Goal: Information Seeking & Learning: Learn about a topic

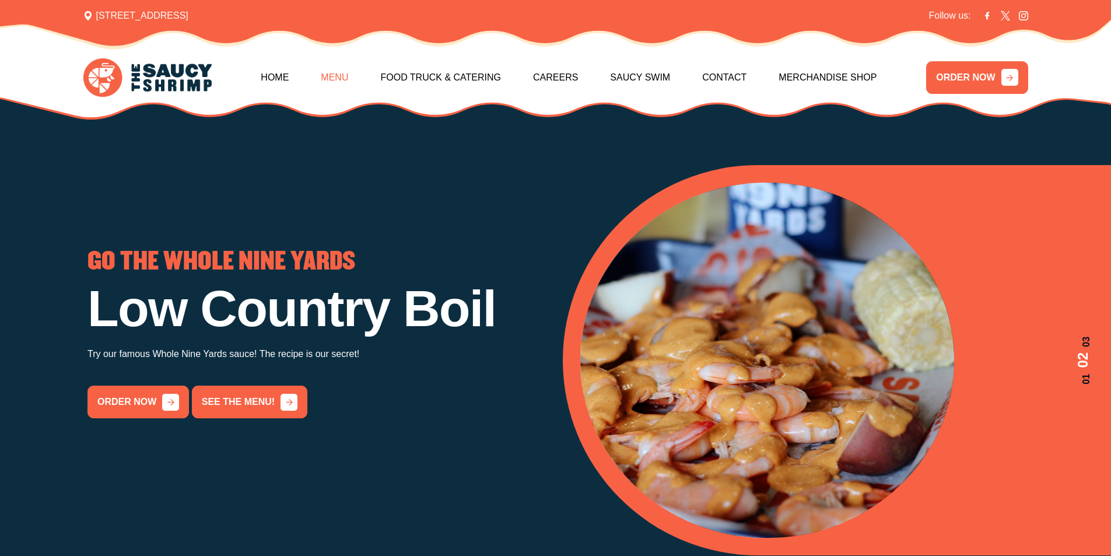
click at [333, 73] on link "Menu" at bounding box center [334, 77] width 27 height 50
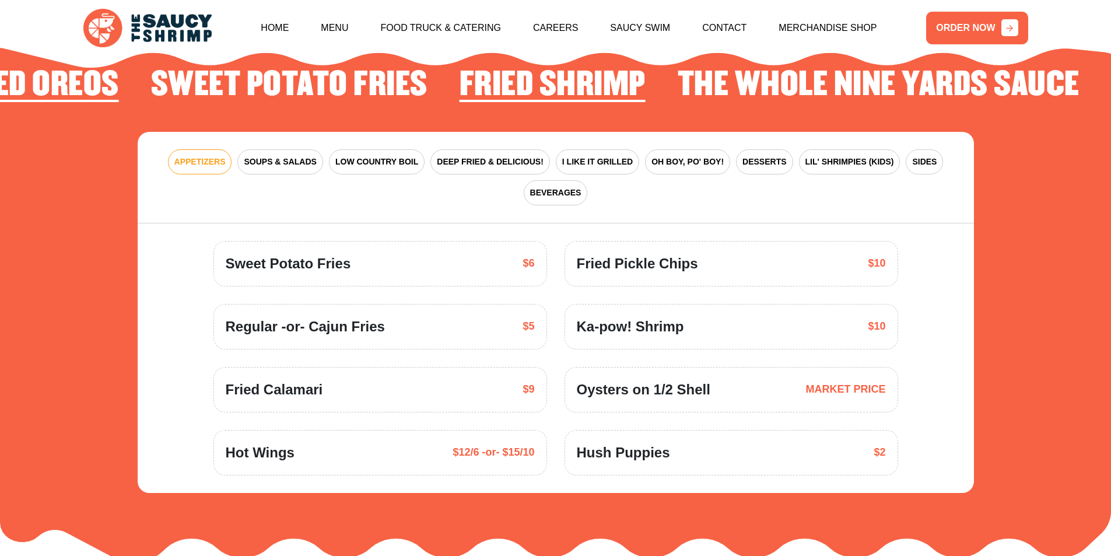
scroll to position [1829, 0]
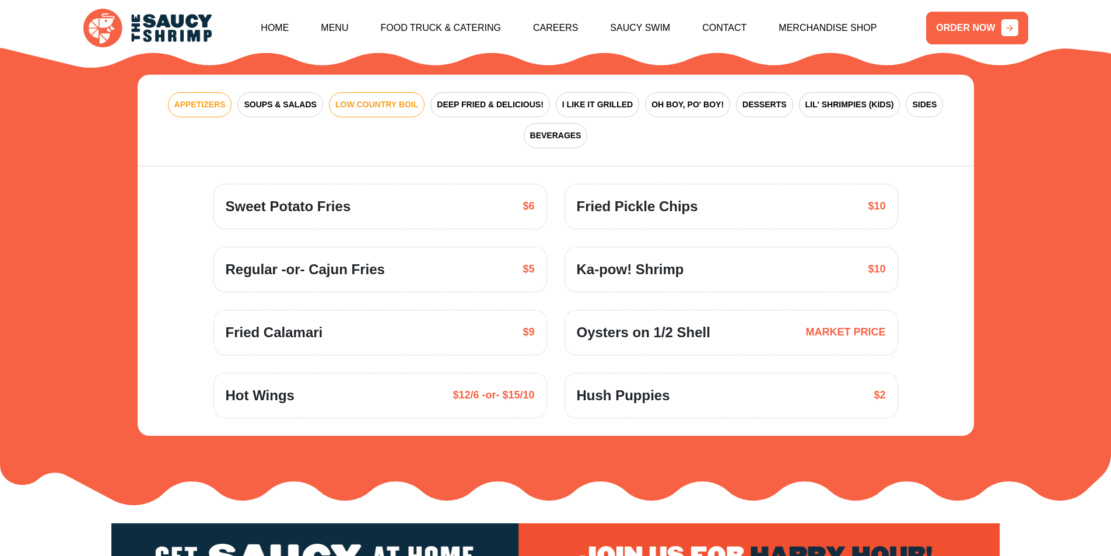
click at [407, 99] on span "LOW COUNTRY BOIL" at bounding box center [376, 105] width 83 height 12
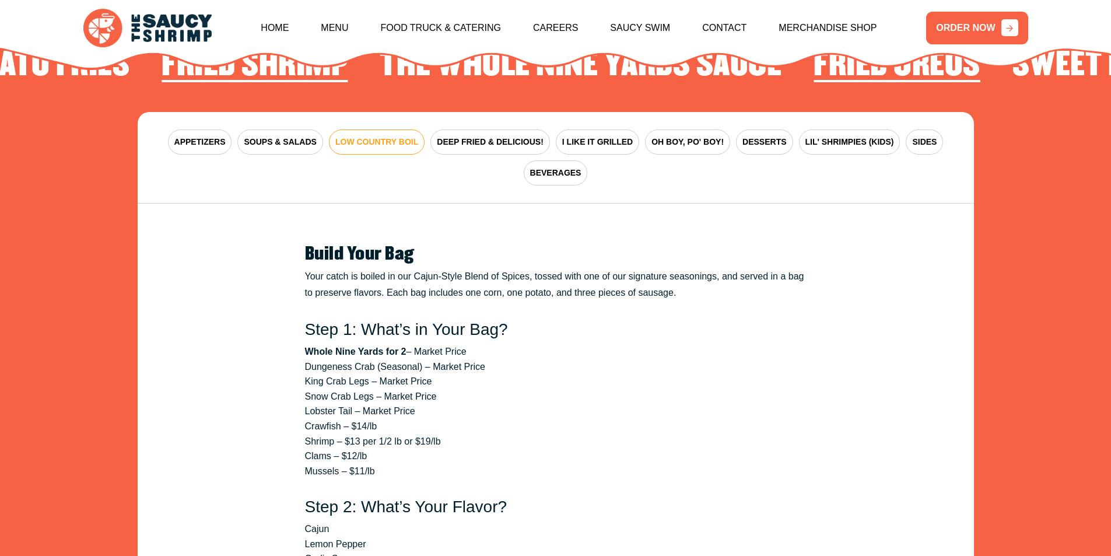
scroll to position [1771, 0]
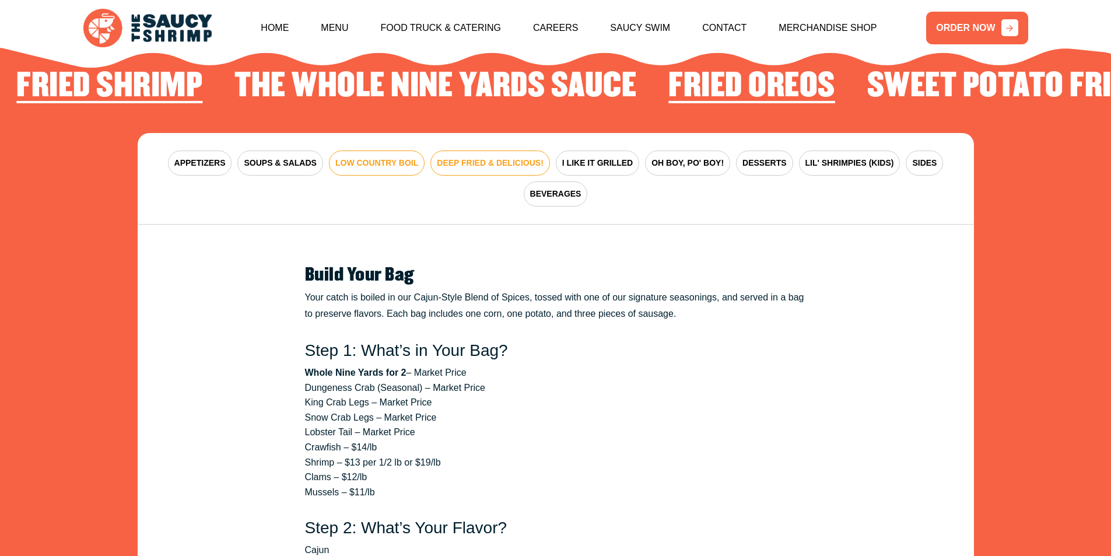
click at [519, 157] on span "DEEP FRIED & DELICIOUS!" at bounding box center [490, 163] width 107 height 12
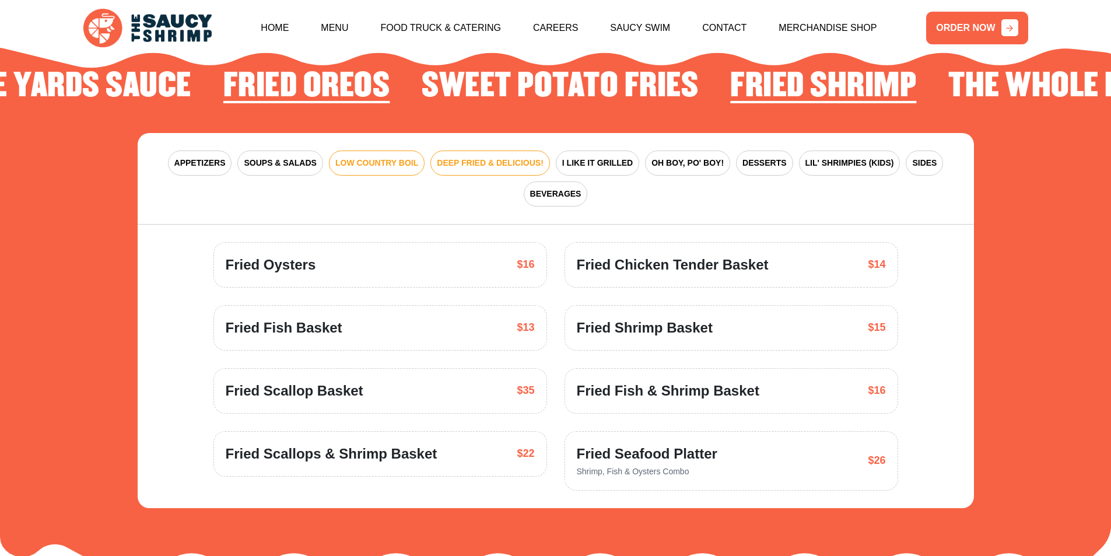
click at [382, 157] on span "LOW COUNTRY BOIL" at bounding box center [376, 163] width 83 height 12
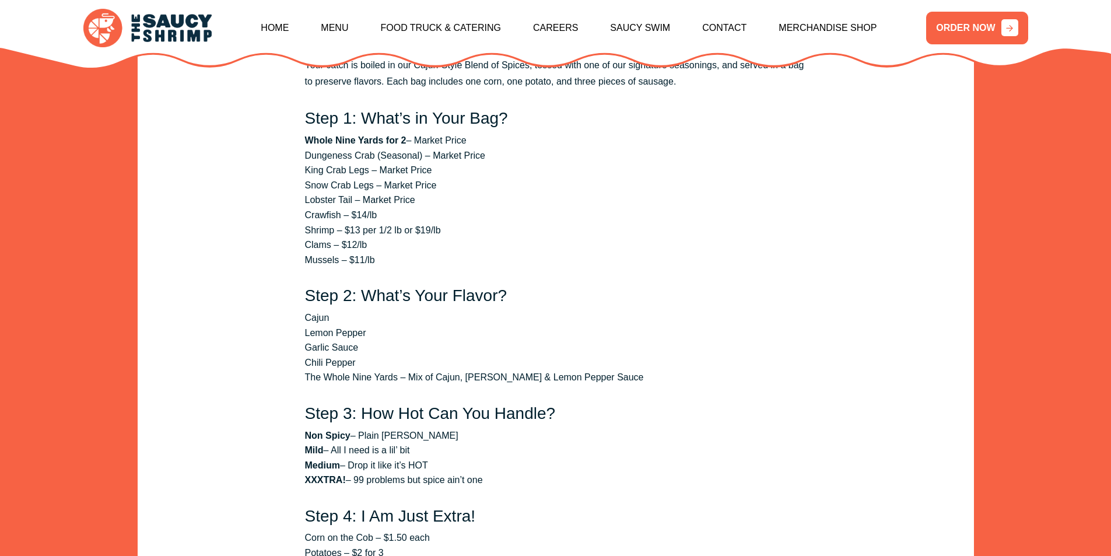
scroll to position [1946, 0]
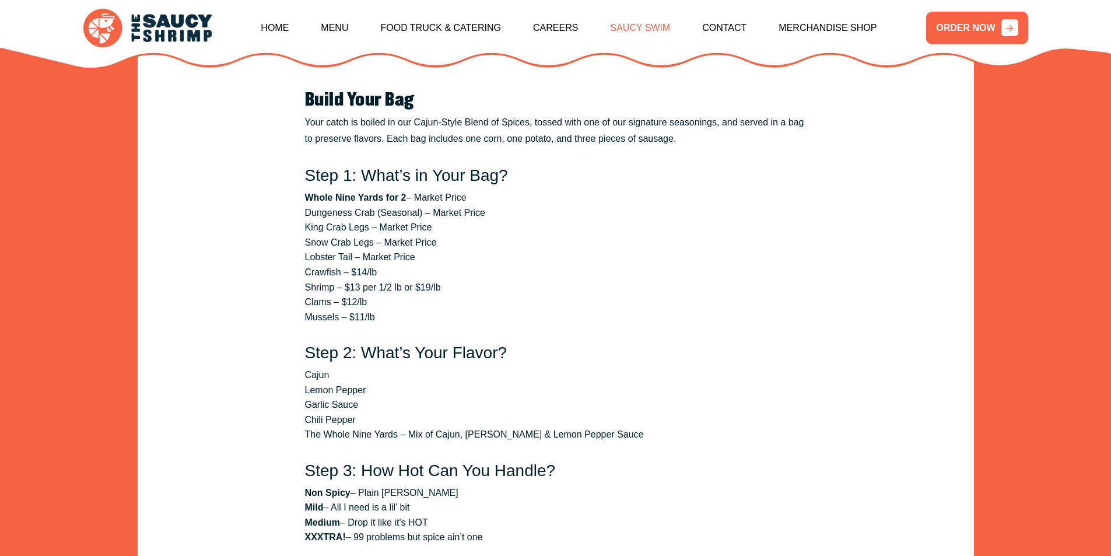
click at [645, 26] on link "Saucy Swim" at bounding box center [640, 28] width 60 height 50
click at [263, 28] on link "Home" at bounding box center [275, 28] width 28 height 50
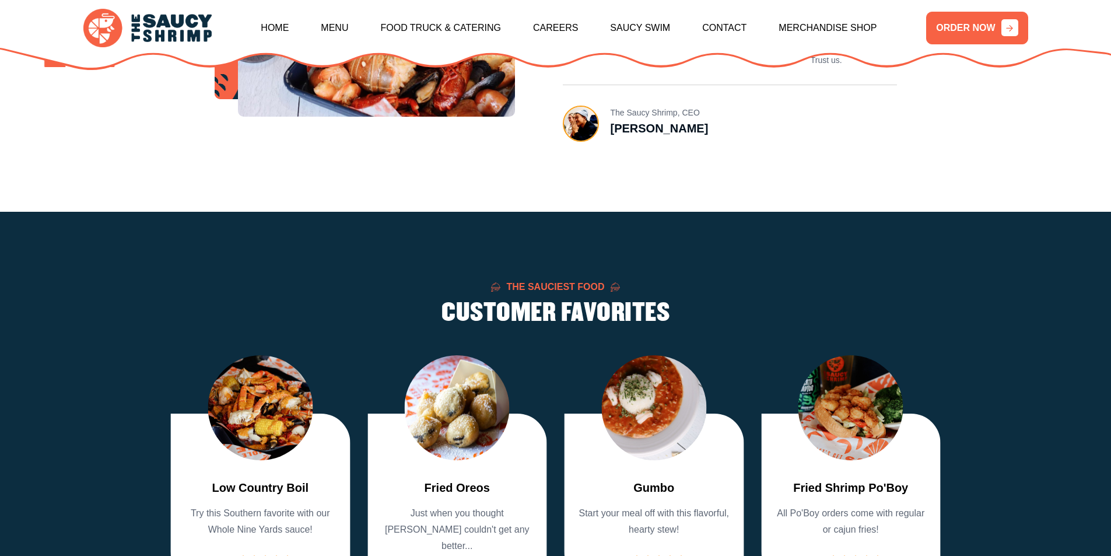
scroll to position [991, 0]
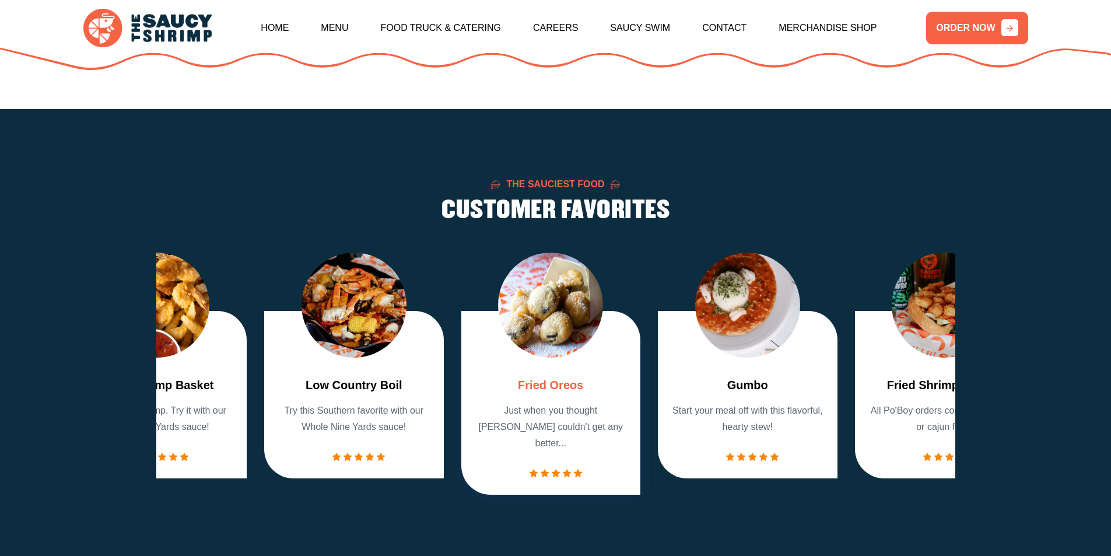
click at [543, 365] on div "Fried Oreos Just when you thought Oreos couldn't get any better..." at bounding box center [551, 403] width 180 height 184
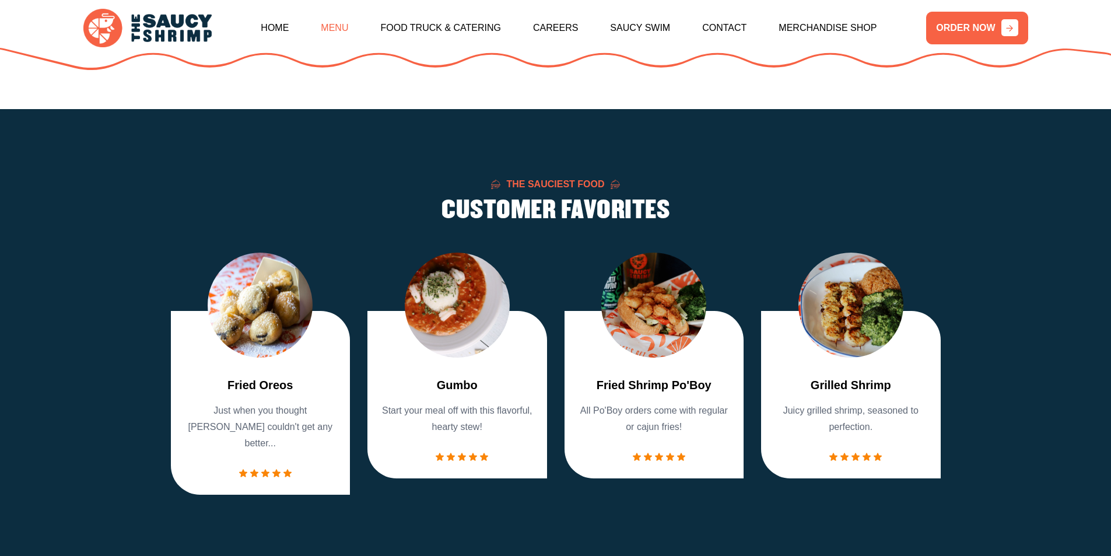
click at [333, 30] on link "Menu" at bounding box center [334, 28] width 27 height 50
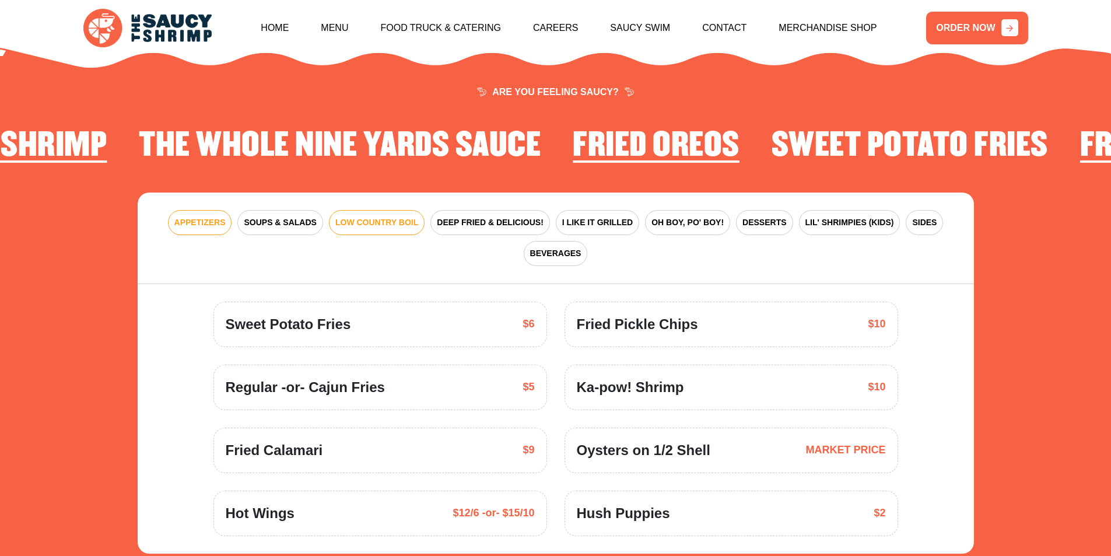
scroll to position [1712, 0]
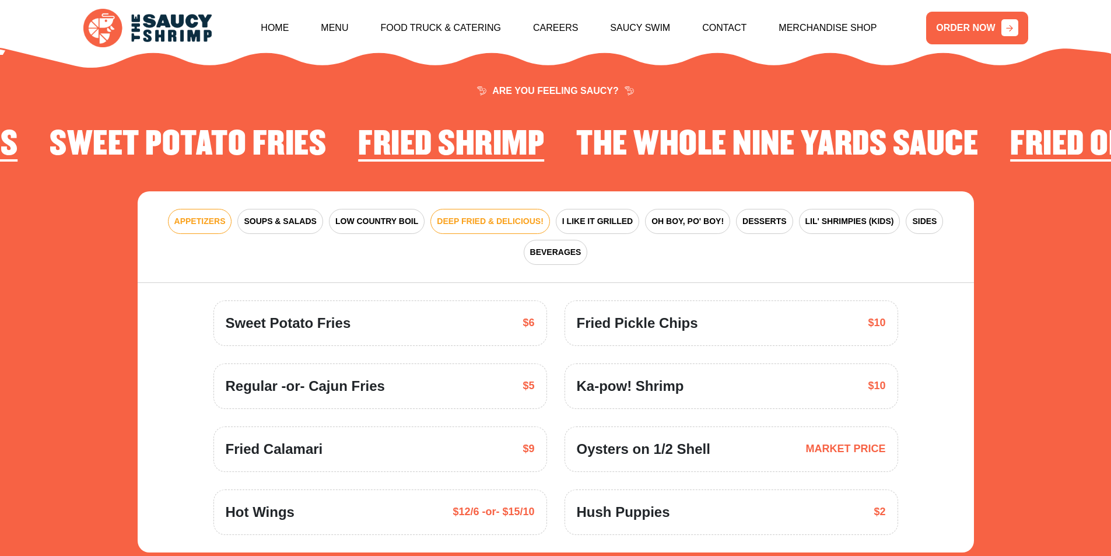
click at [521, 215] on span "DEEP FRIED & DELICIOUS!" at bounding box center [490, 221] width 107 height 12
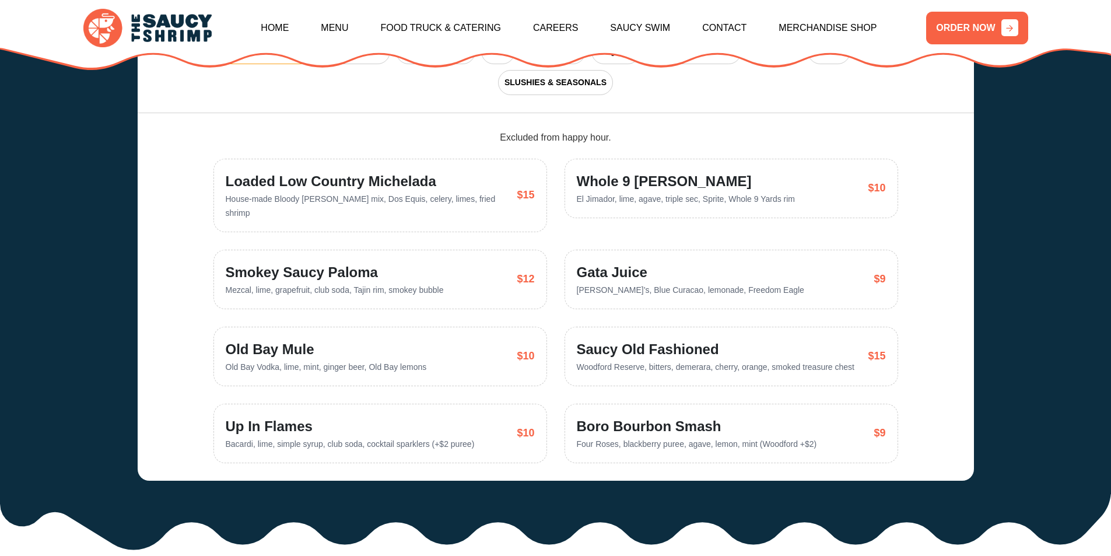
scroll to position [2762, 0]
